Goal: Information Seeking & Learning: Learn about a topic

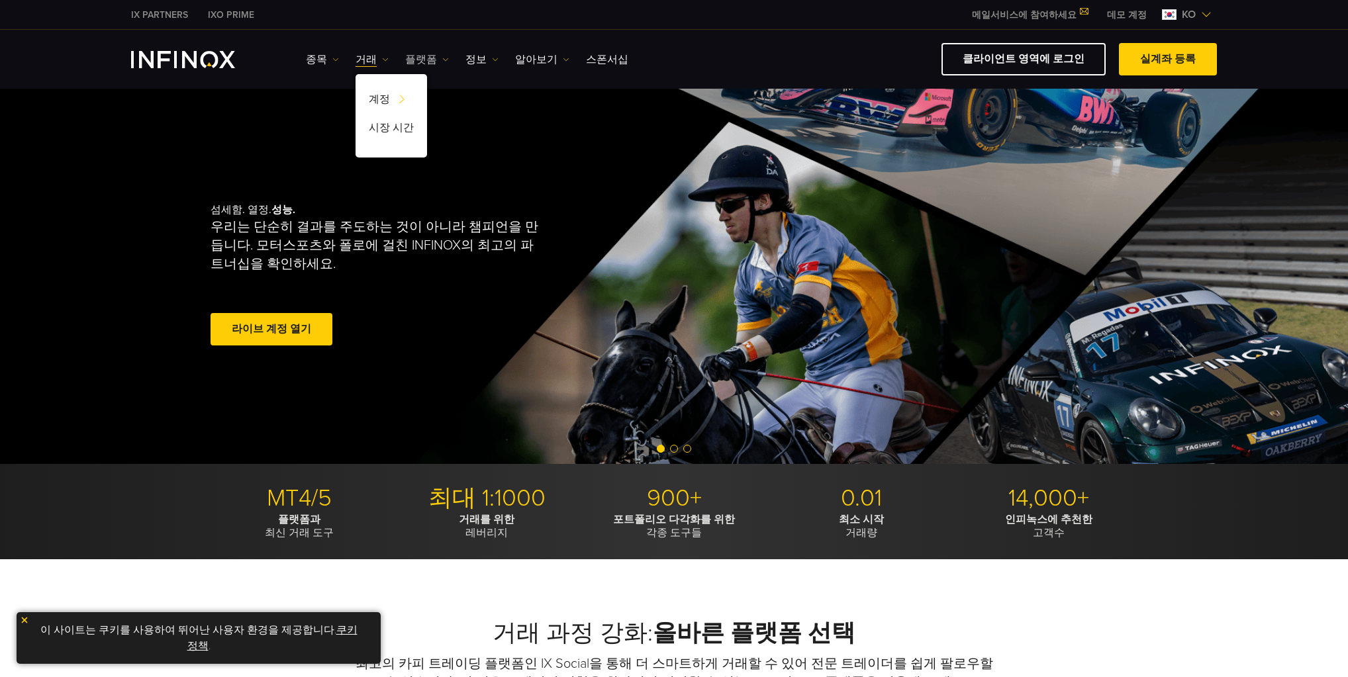
click at [413, 60] on link "플랫폼" at bounding box center [427, 60] width 44 height 16
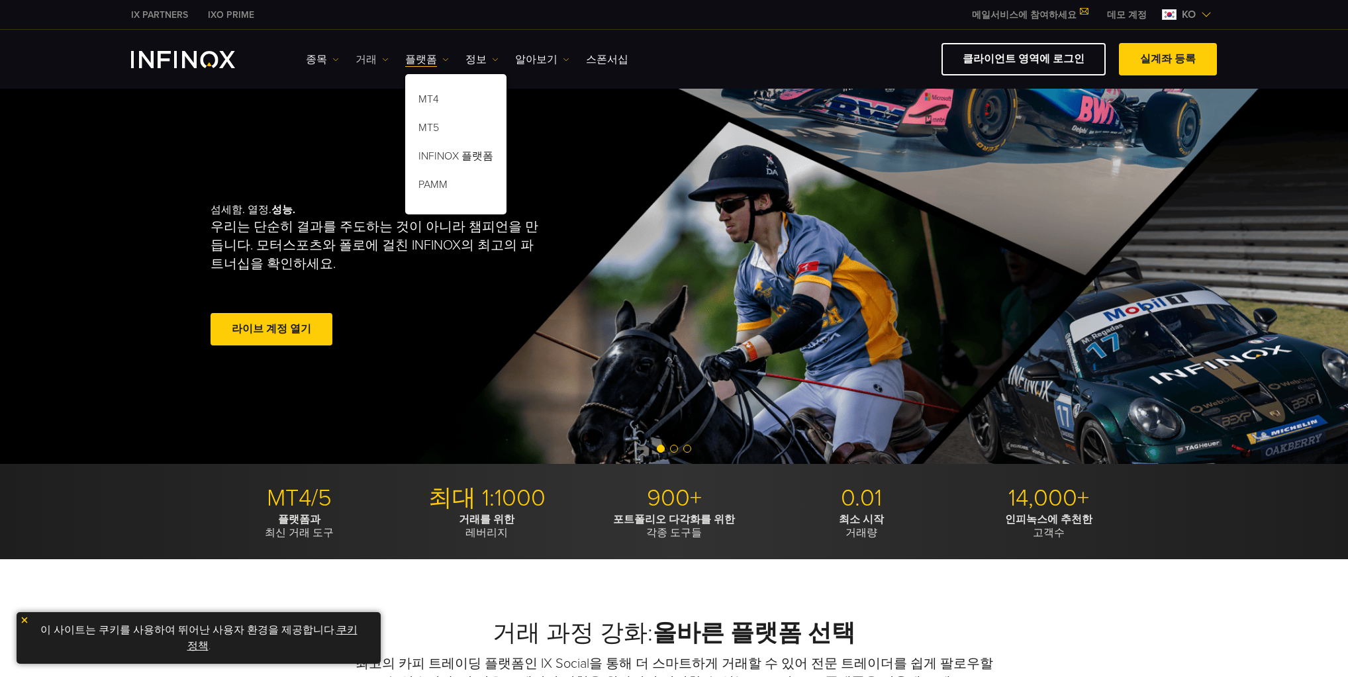
click at [361, 56] on link "거래" at bounding box center [372, 60] width 33 height 16
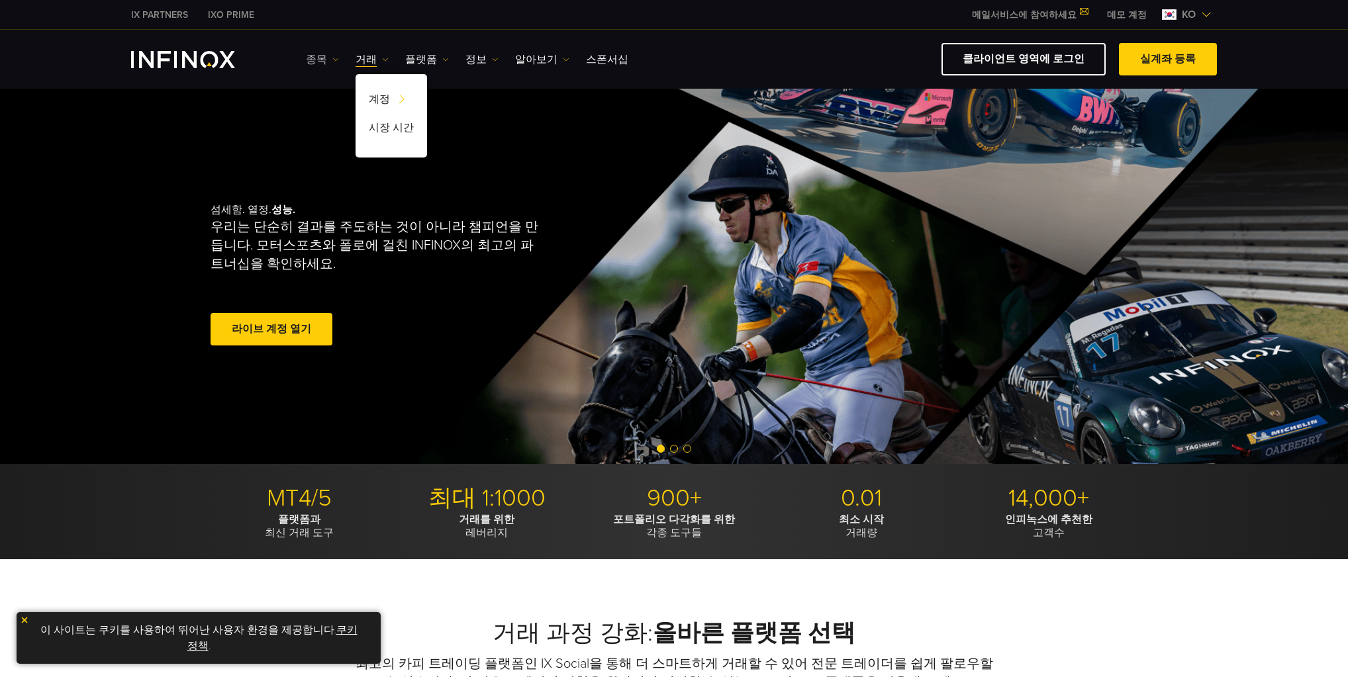
click at [321, 52] on link "종목" at bounding box center [322, 60] width 33 height 16
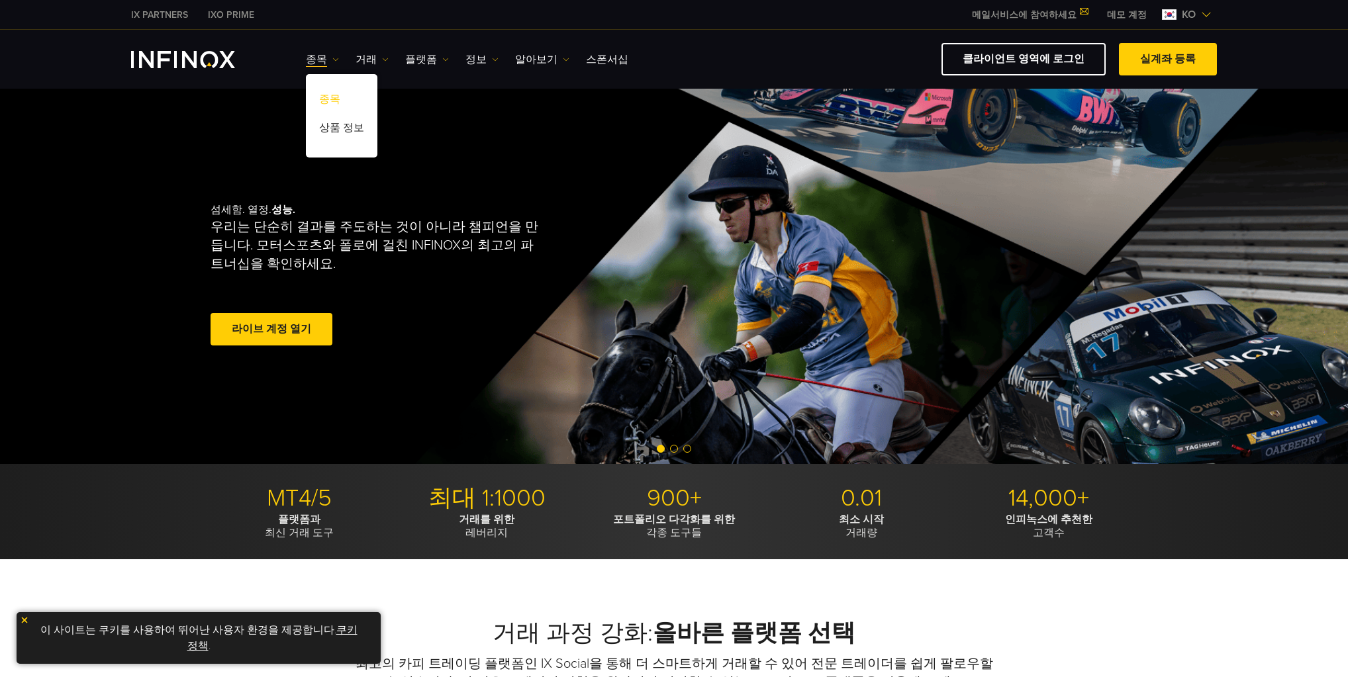
click at [321, 87] on link "종목" at bounding box center [342, 101] width 72 height 28
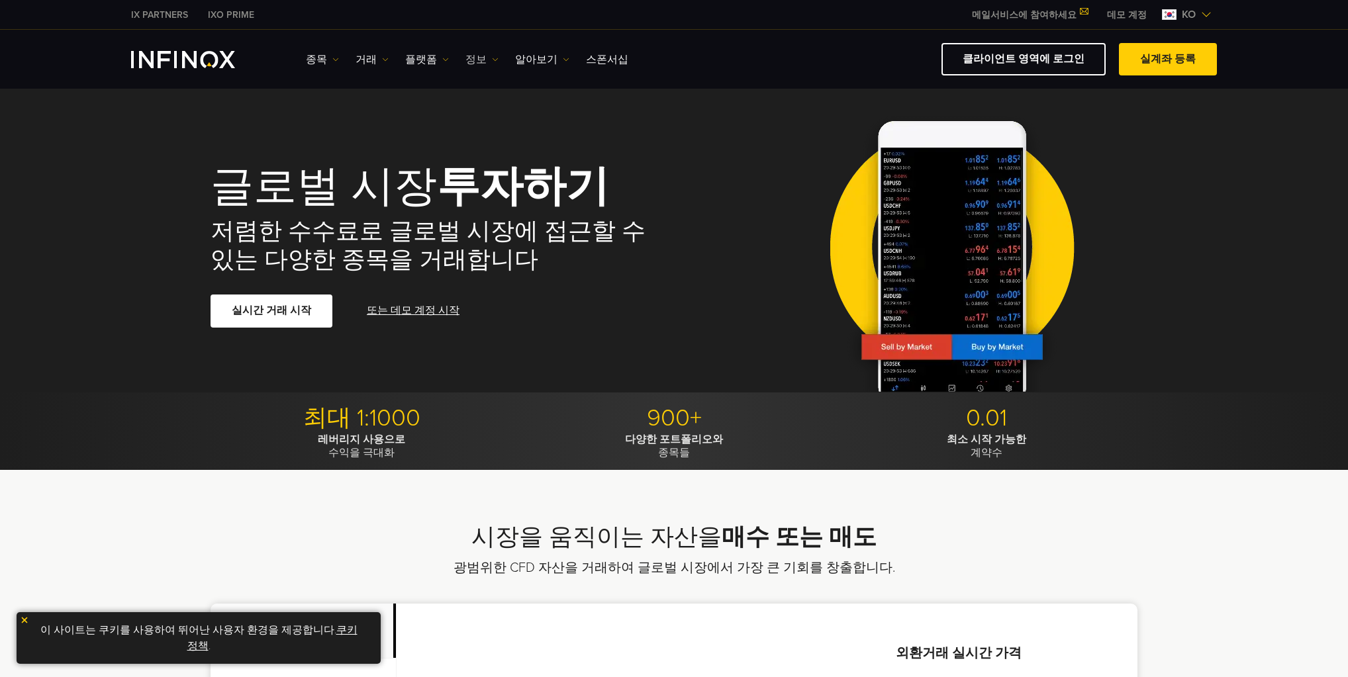
click at [470, 52] on link "정보" at bounding box center [482, 60] width 33 height 16
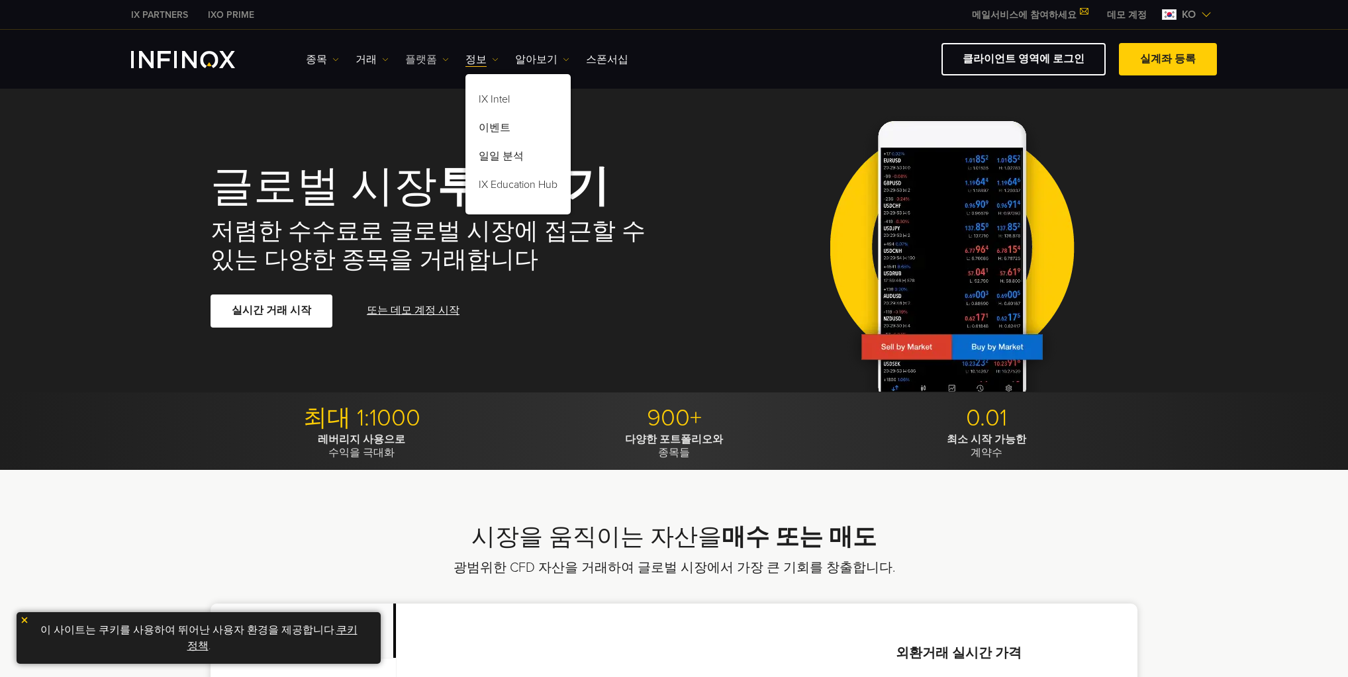
click at [430, 56] on link "플랫폼" at bounding box center [427, 60] width 44 height 16
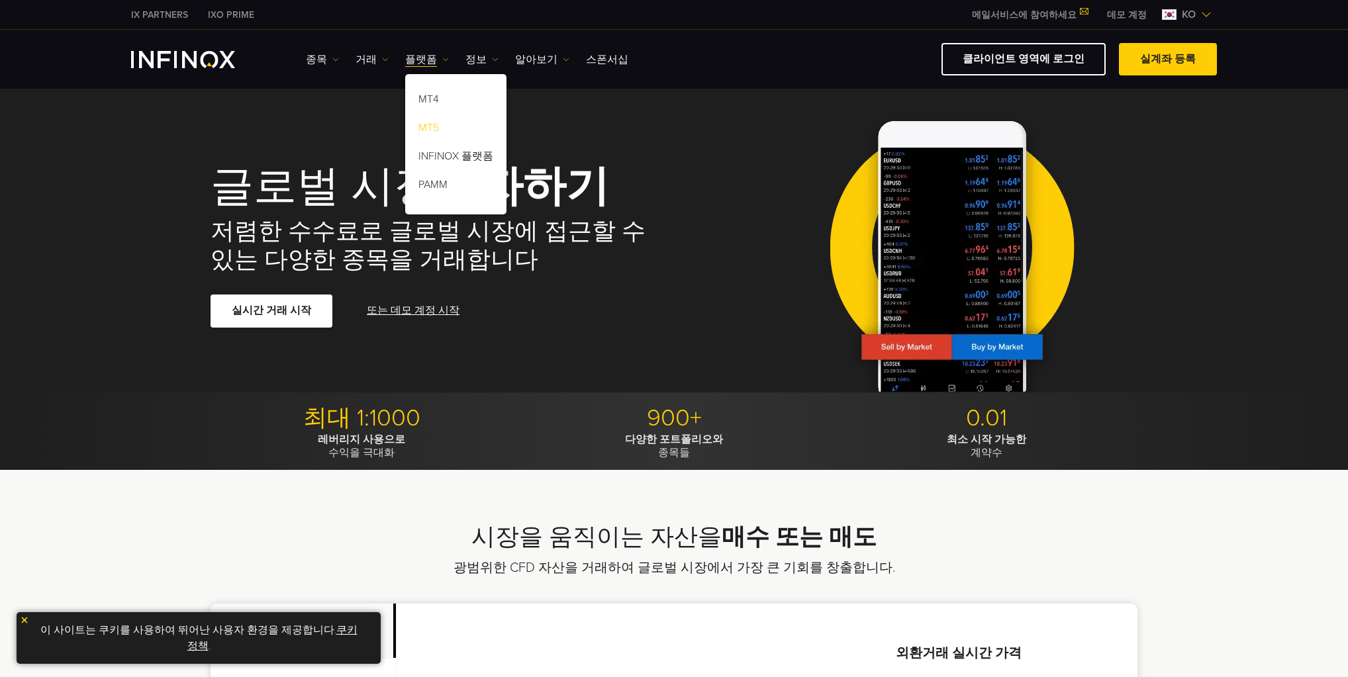
click at [437, 122] on link "MT5" at bounding box center [455, 130] width 101 height 28
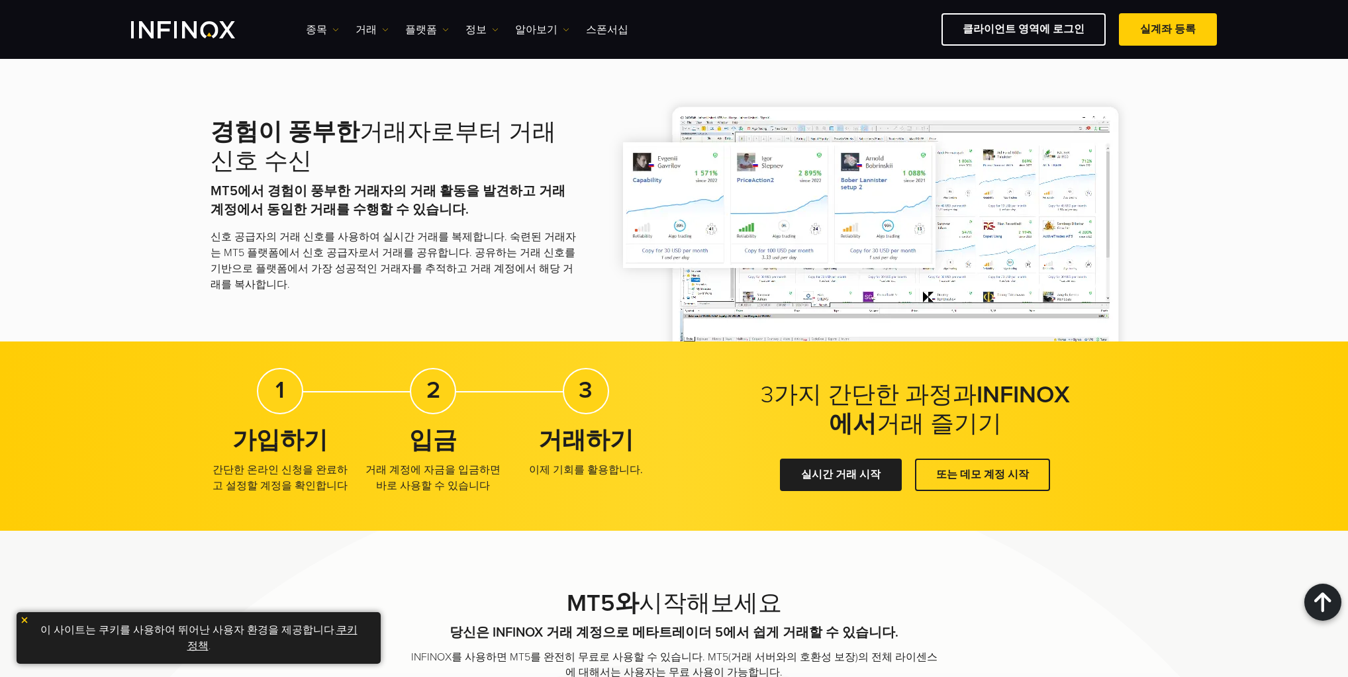
scroll to position [2225, 0]
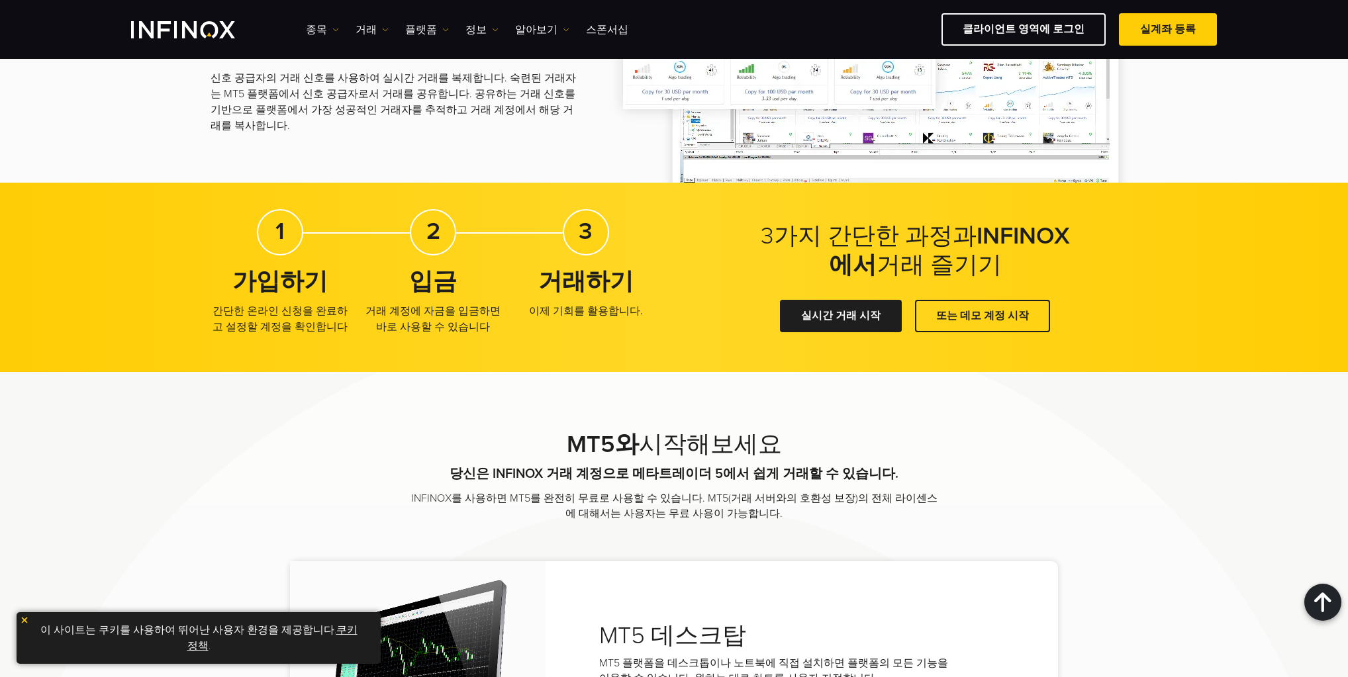
drag, startPoint x: 626, startPoint y: 82, endPoint x: 603, endPoint y: 78, distance: 23.5
drag, startPoint x: 603, startPoint y: 77, endPoint x: 596, endPoint y: 74, distance: 8.0
click at [537, 148] on div "경험이 풍부한 거래자로부터 거래 신호 수신 MT5에서 경험이 풍부한 거래자의 거래 활동을 발견하고 거래 계정에서 동일한 거래를 수행할 수 있습…" at bounding box center [674, 46] width 927 height 273
drag, startPoint x: 537, startPoint y: 92, endPoint x: 524, endPoint y: 91, distance: 12.6
drag, startPoint x: 537, startPoint y: 82, endPoint x: 530, endPoint y: 80, distance: 7.6
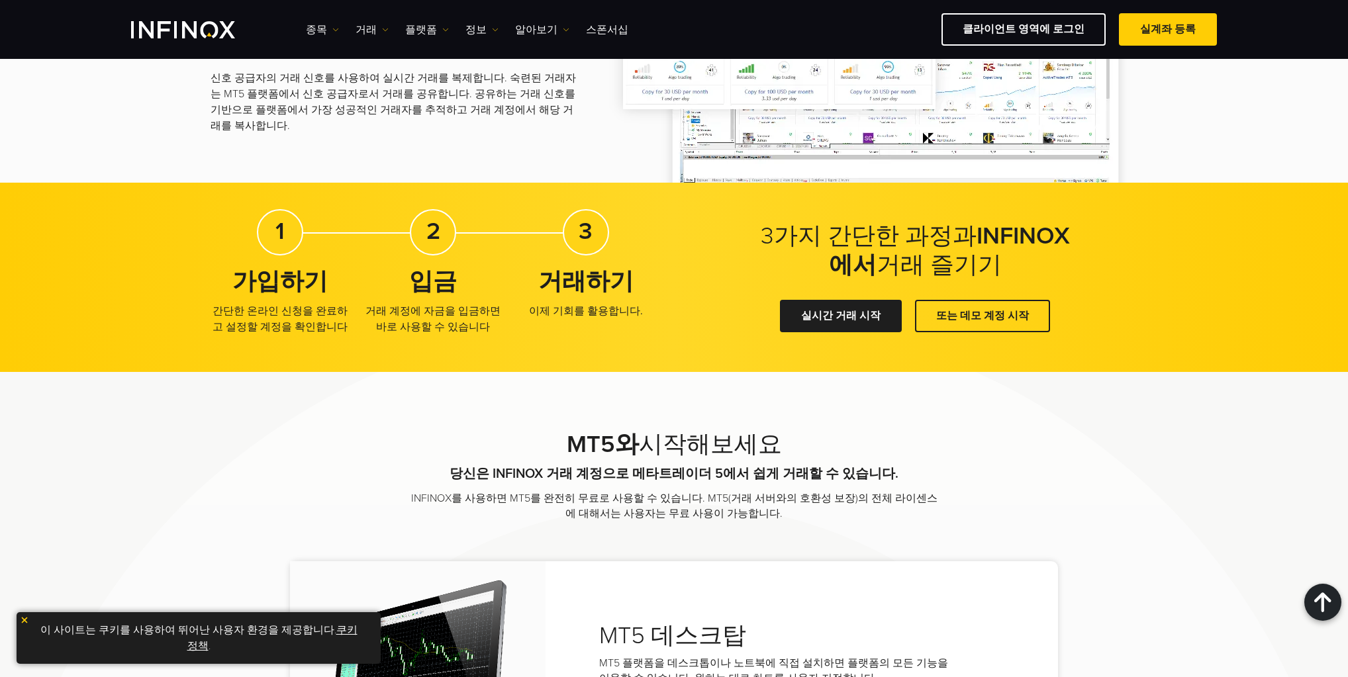
drag, startPoint x: 530, startPoint y: 80, endPoint x: 355, endPoint y: 75, distance: 174.9
drag, startPoint x: 19, startPoint y: 47, endPoint x: 12, endPoint y: 35, distance: 14.0
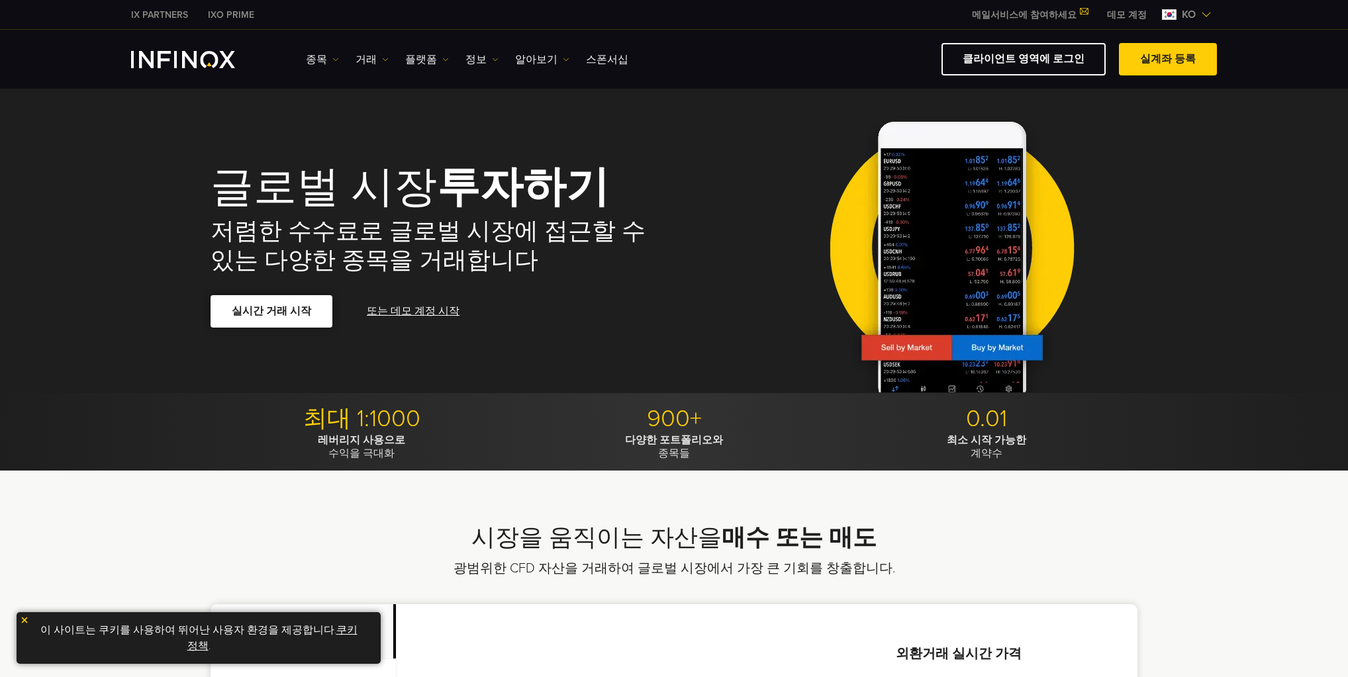
click at [272, 312] on span at bounding box center [272, 312] width 0 height 0
